Goal: Check status

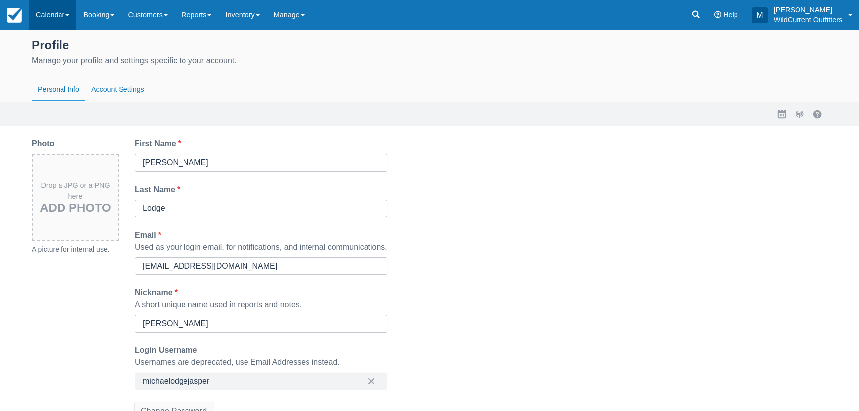
click at [50, 10] on link "Calendar" at bounding box center [53, 15] width 48 height 30
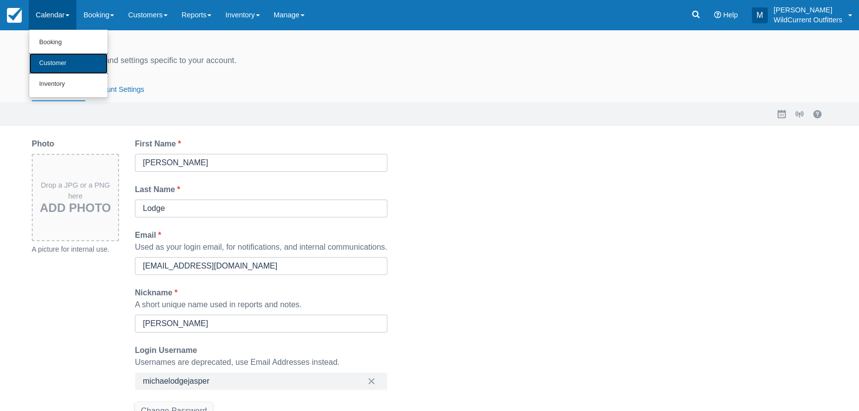
click at [48, 58] on link "Customer" at bounding box center [68, 63] width 78 height 21
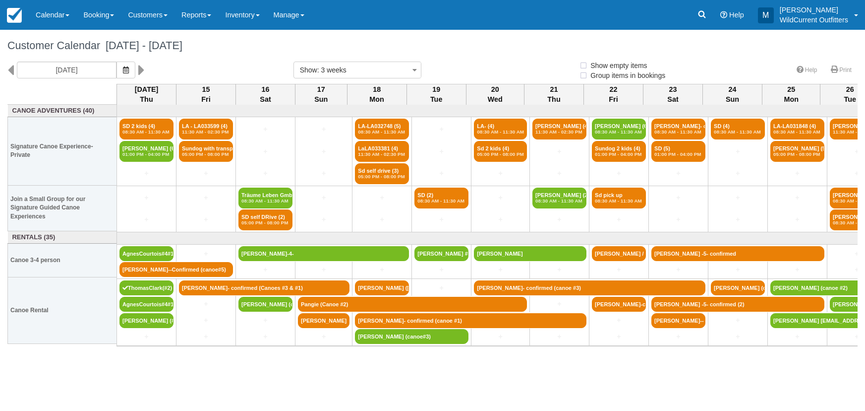
select select
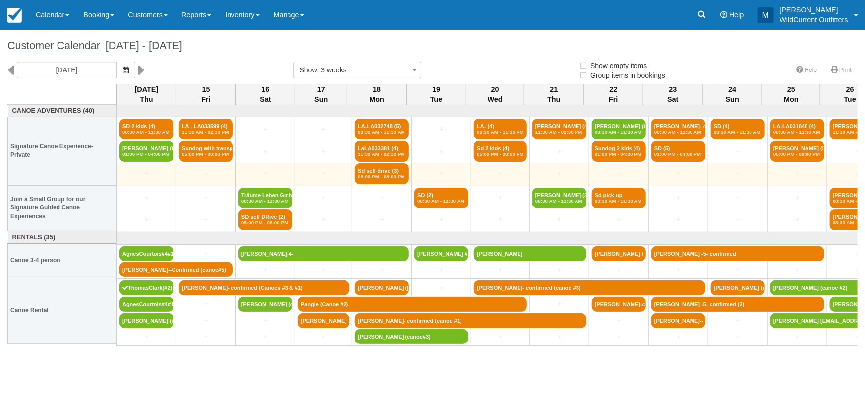
select select
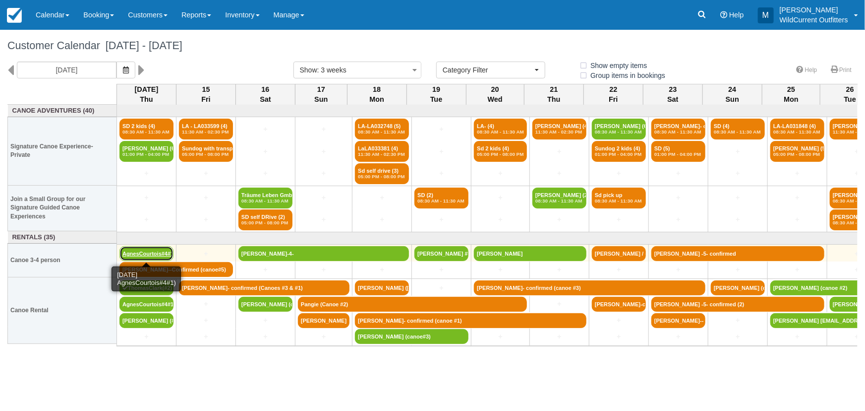
click at [151, 247] on link "AgnesCourtois#4#1)" at bounding box center [147, 253] width 54 height 15
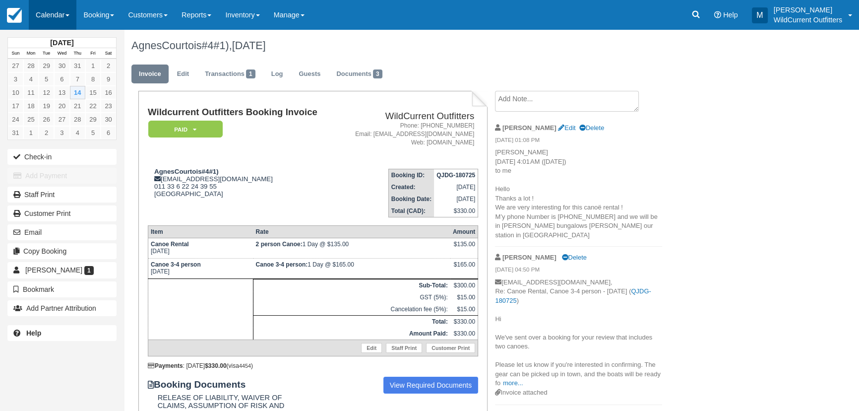
click at [49, 12] on link "Calendar" at bounding box center [53, 15] width 48 height 30
click at [57, 63] on link "Customer" at bounding box center [68, 63] width 78 height 21
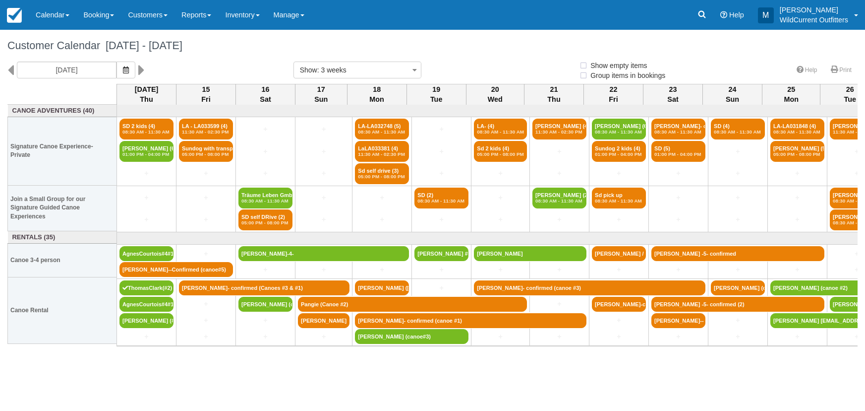
select select
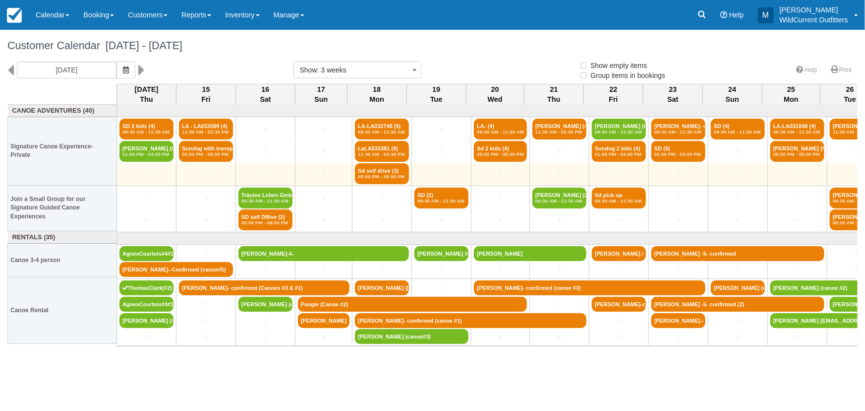
select select
